Goal: Task Accomplishment & Management: Use online tool/utility

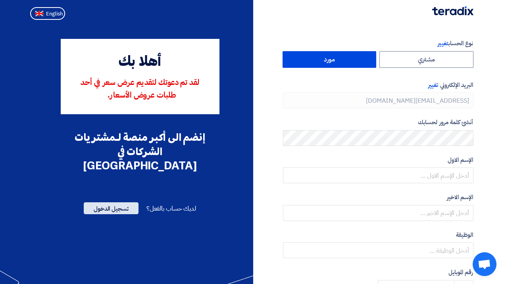
click at [129, 202] on span "تسجيل الدخول" at bounding box center [111, 208] width 55 height 12
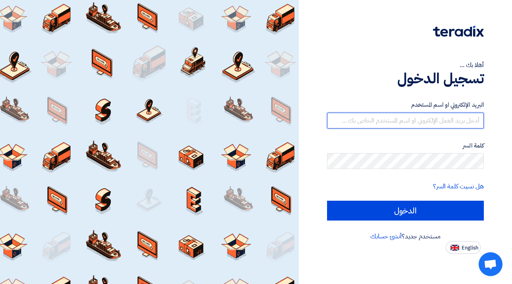
click at [407, 120] on input "text" at bounding box center [405, 121] width 157 height 16
type input "[EMAIL_ADDRESS][DOMAIN_NAME]"
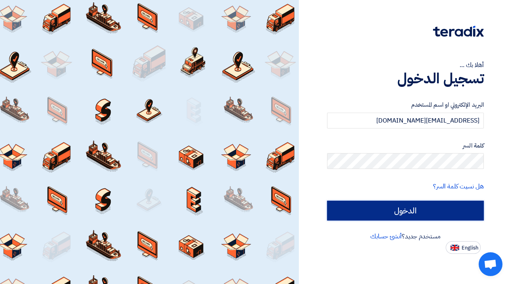
click at [443, 210] on input "الدخول" at bounding box center [405, 211] width 157 height 20
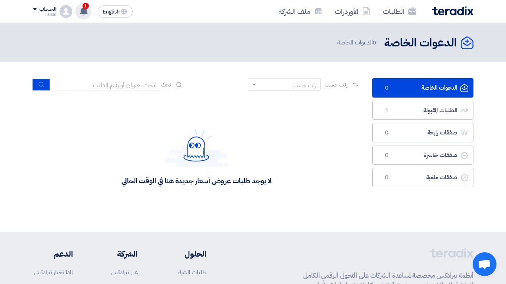
click at [86, 12] on use at bounding box center [84, 11] width 8 height 9
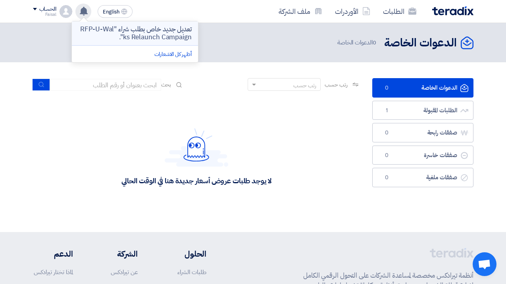
click at [110, 30] on p "تعديل جديد خاص بطلب شراء "RFP-U-Walks Relaunch Campaign"." at bounding box center [135, 33] width 114 height 16
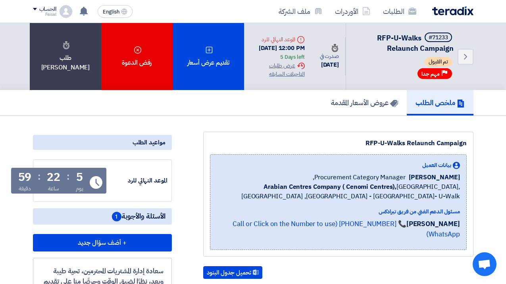
drag, startPoint x: 278, startPoint y: 40, endPoint x: 318, endPoint y: 41, distance: 40.5
click at [311, 41] on div "Deadline الموعد النهائي للرد [DATE] 12:00 PM 5 Days left Extension History عرض …" at bounding box center [277, 57] width 67 height 56
click at [306, 114] on div "ملخص الطلب عروض الأسعار المقدمة" at bounding box center [253, 102] width 441 height 25
